Goal: Task Accomplishment & Management: Use online tool/utility

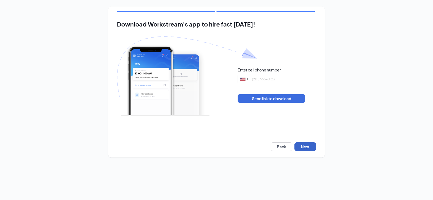
click at [305, 148] on button "Next" at bounding box center [305, 146] width 22 height 9
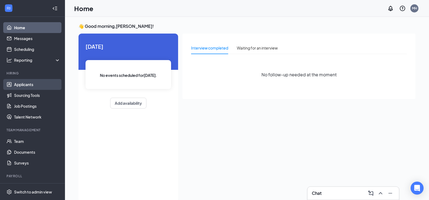
click at [30, 82] on link "Applicants" at bounding box center [37, 84] width 46 height 11
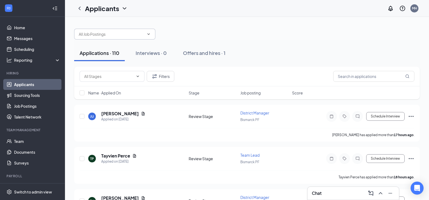
click at [112, 38] on span at bounding box center [114, 34] width 81 height 11
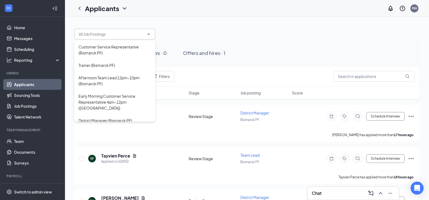
click at [114, 37] on input "text" at bounding box center [111, 34] width 65 height 6
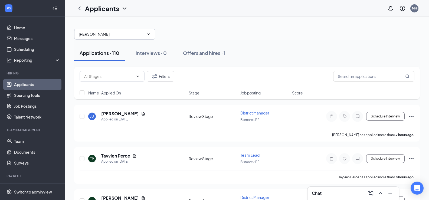
type input "jocelyn penell"
click at [119, 33] on input "jocelyn penell" at bounding box center [111, 34] width 65 height 6
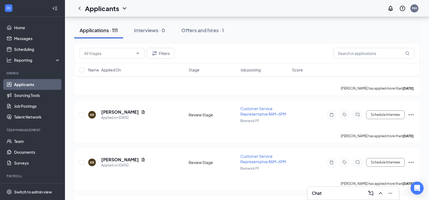
scroll to position [298, 0]
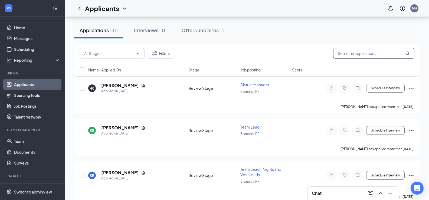
click at [341, 52] on input "text" at bounding box center [373, 53] width 81 height 11
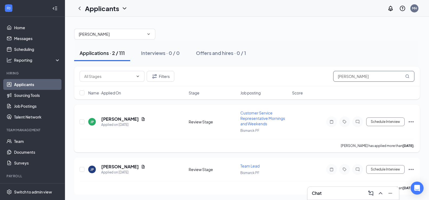
scroll to position [1, 0]
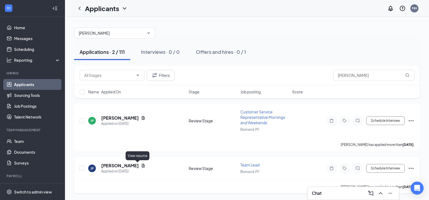
click at [141, 164] on icon "Document" at bounding box center [143, 165] width 4 height 4
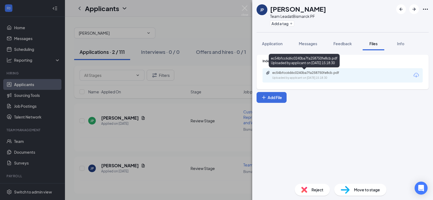
click at [324, 72] on div "ec54bfcc6d6c0240ba7fa258750fe8cb.pdf" at bounding box center [310, 73] width 76 height 4
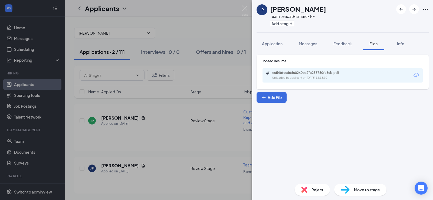
click at [203, 30] on div "JP Jocelyn Pennell Team Lead at Bismarck PF Add a tag Application Messages Feed…" at bounding box center [216, 100] width 433 height 200
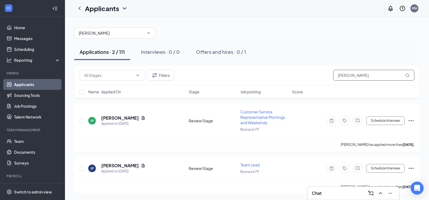
click at [384, 78] on input "pennell" at bounding box center [373, 75] width 81 height 11
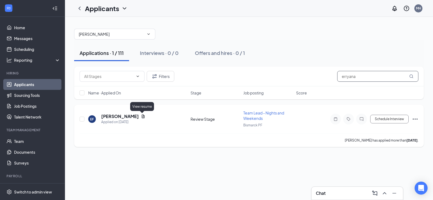
type input "erryana"
click at [142, 118] on icon "Document" at bounding box center [143, 116] width 3 height 4
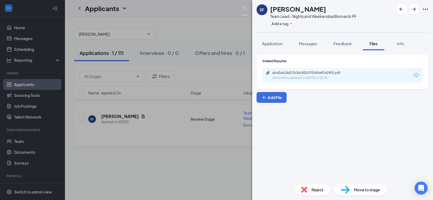
click at [141, 131] on div "EF Erryana Frederick Team Lead - Nights and Weekends at Bismarck PF Add a tag A…" at bounding box center [216, 100] width 433 height 200
